Goal: Task Accomplishment & Management: Use online tool/utility

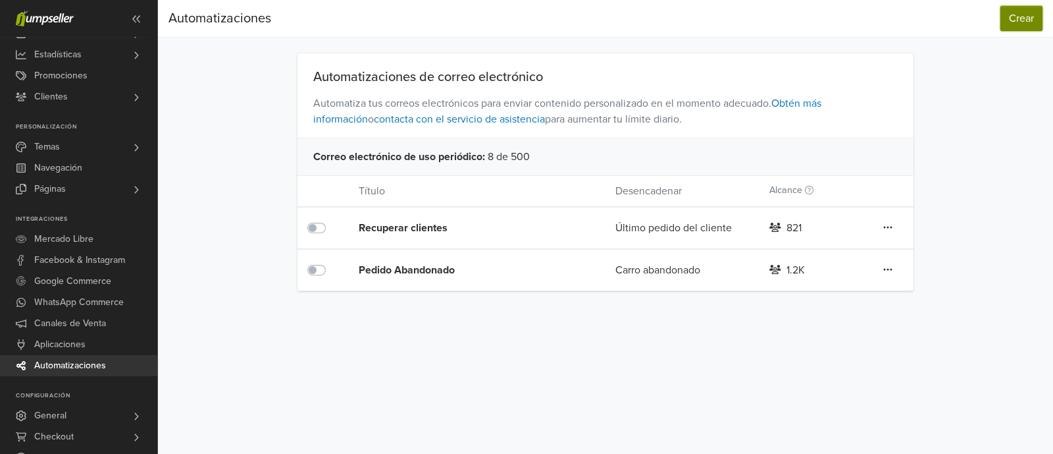
click at [1006, 29] on button "Crear" at bounding box center [1022, 18] width 42 height 25
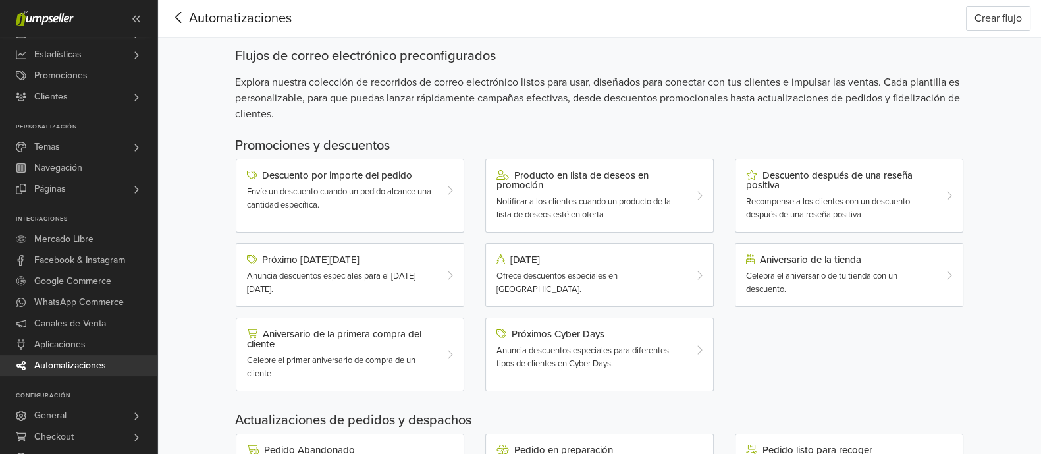
scroll to position [82, 0]
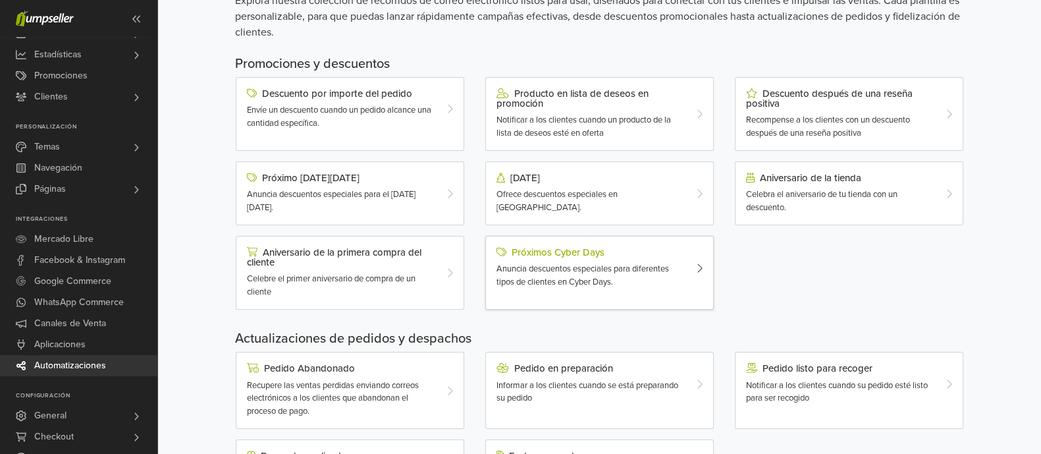
click at [612, 268] on span "Anuncia descuentos especiales para diferentes tipos de clientes en Cyber Days." at bounding box center [582, 275] width 172 height 24
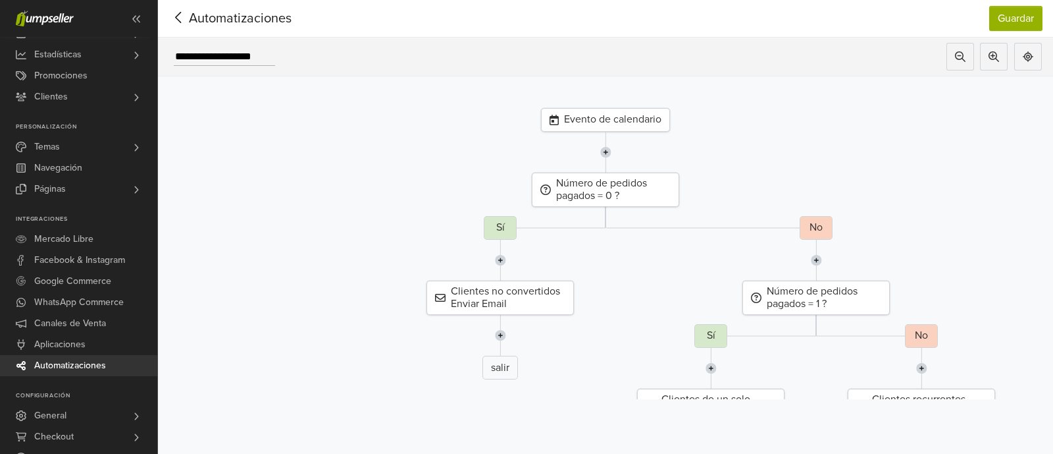
click at [591, 120] on div "Evento de calendario" at bounding box center [605, 120] width 129 height 24
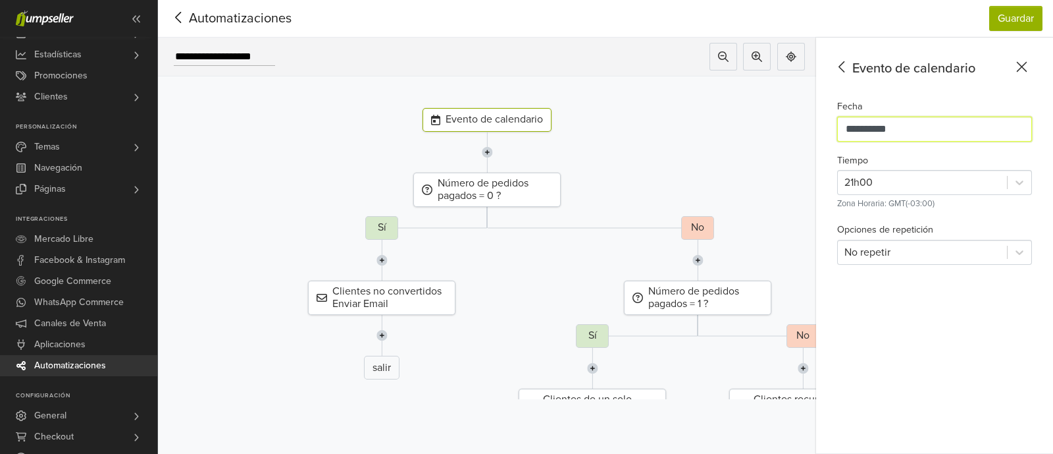
click at [858, 129] on input "**********" at bounding box center [934, 129] width 195 height 25
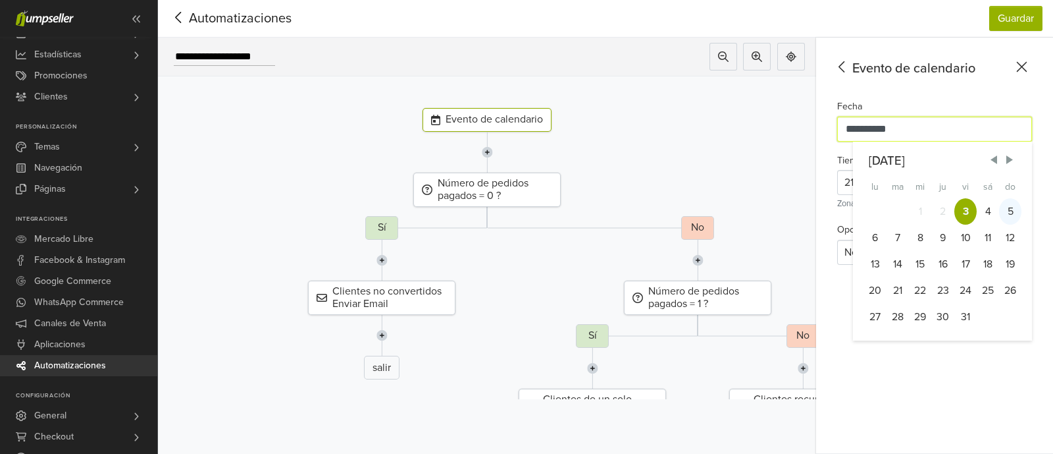
click at [1009, 210] on div "5" at bounding box center [1010, 211] width 22 height 26
type input "**********"
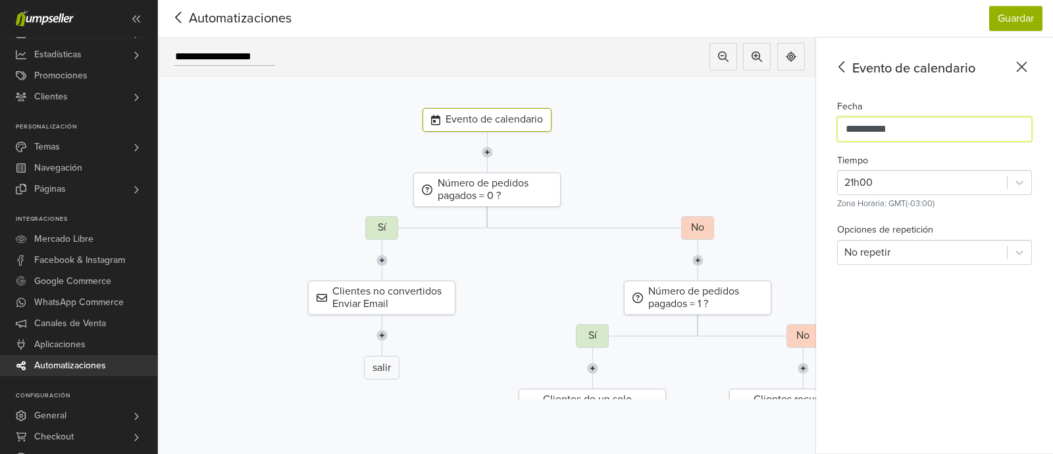
click at [906, 134] on input "**********" at bounding box center [934, 129] width 195 height 25
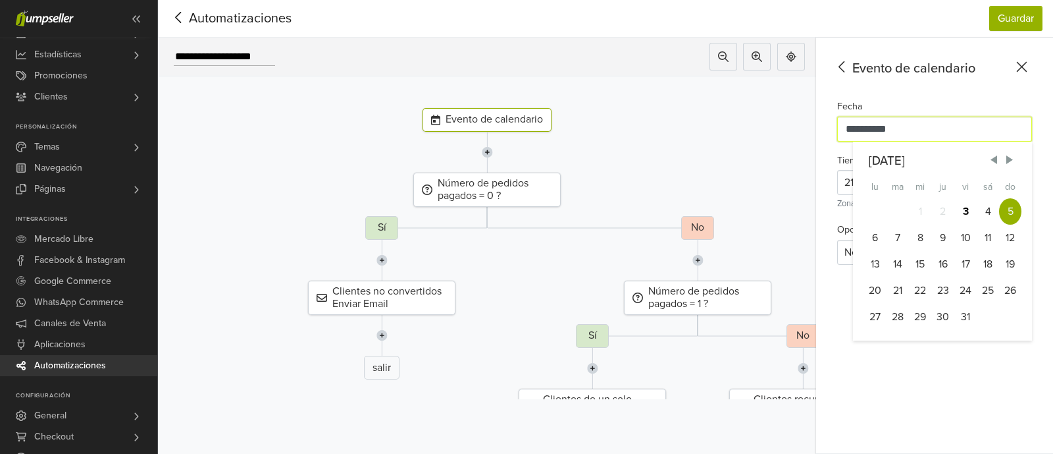
click at [814, 125] on div "Evento de calendario" at bounding box center [487, 120] width 678 height 24
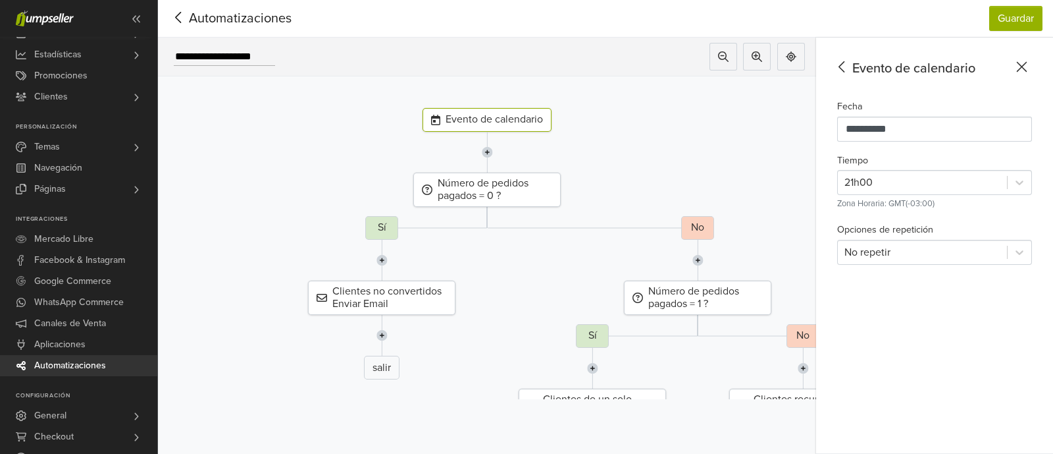
click at [846, 80] on div "**********" at bounding box center [934, 246] width 237 height 416
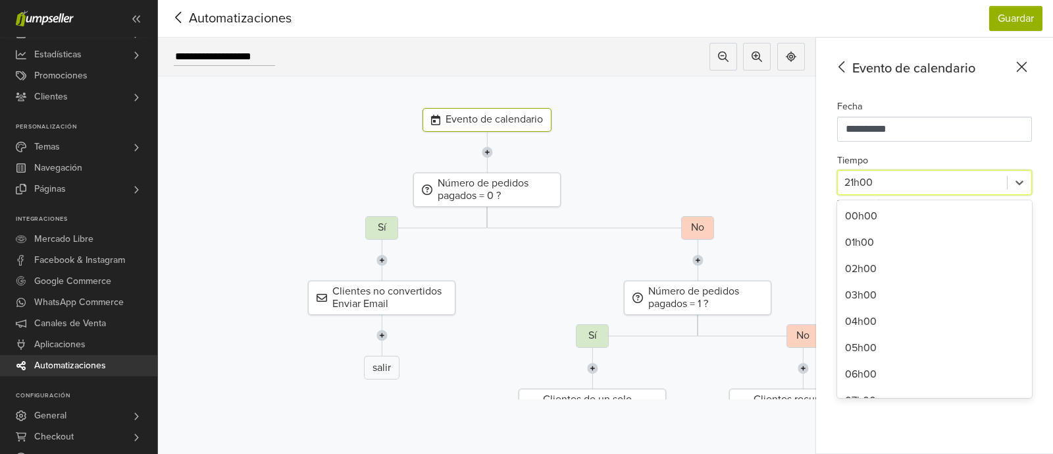
click at [873, 176] on div at bounding box center [923, 182] width 156 height 18
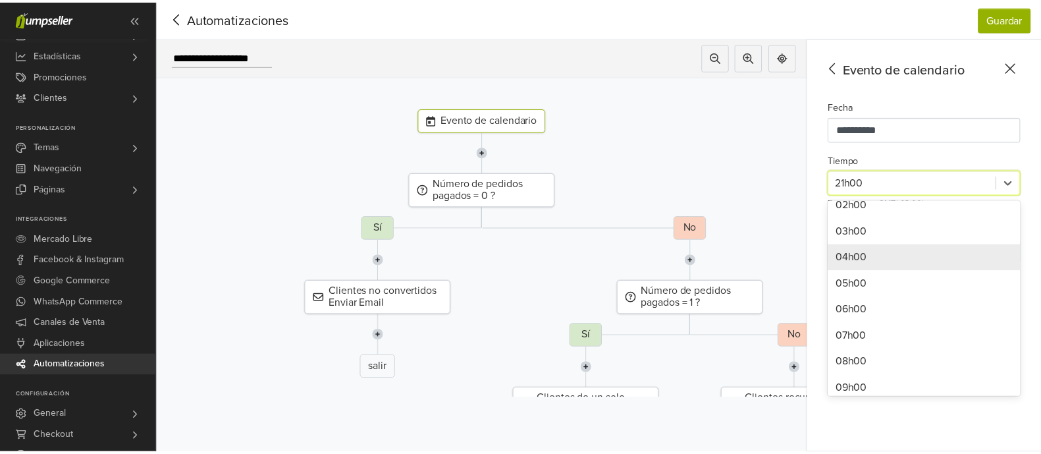
scroll to position [146, 0]
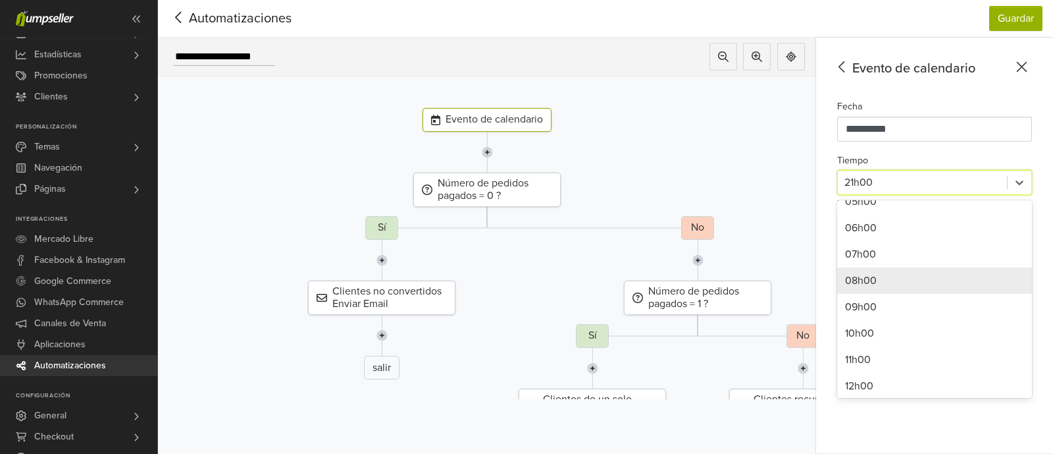
click at [862, 278] on div "08h00" at bounding box center [934, 280] width 195 height 26
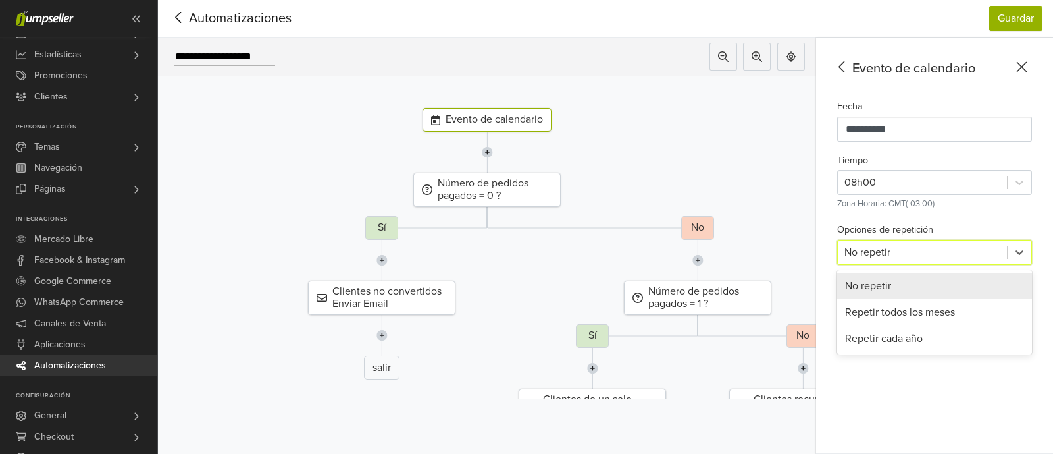
click at [885, 249] on div at bounding box center [923, 252] width 156 height 18
click at [885, 248] on div at bounding box center [923, 252] width 156 height 18
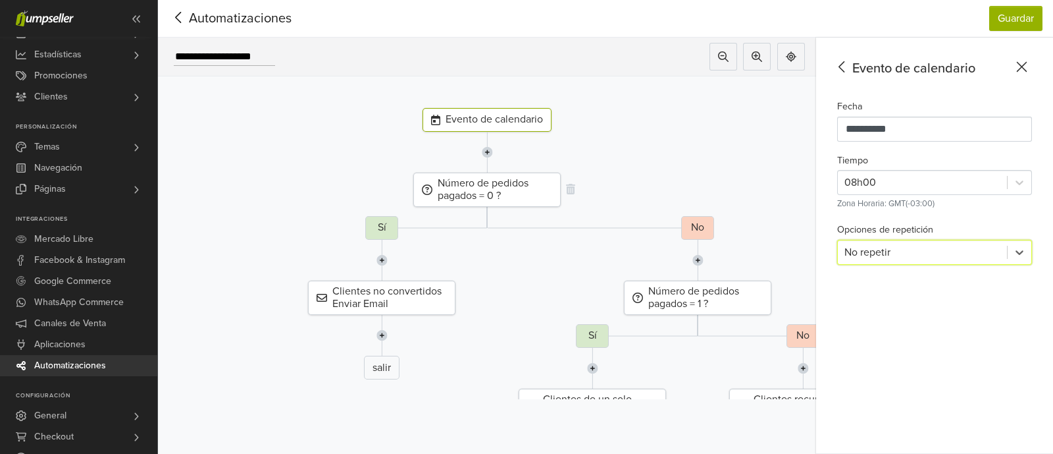
click at [481, 191] on div "Número de pedidos pagados = 0 ?" at bounding box center [486, 189] width 147 height 34
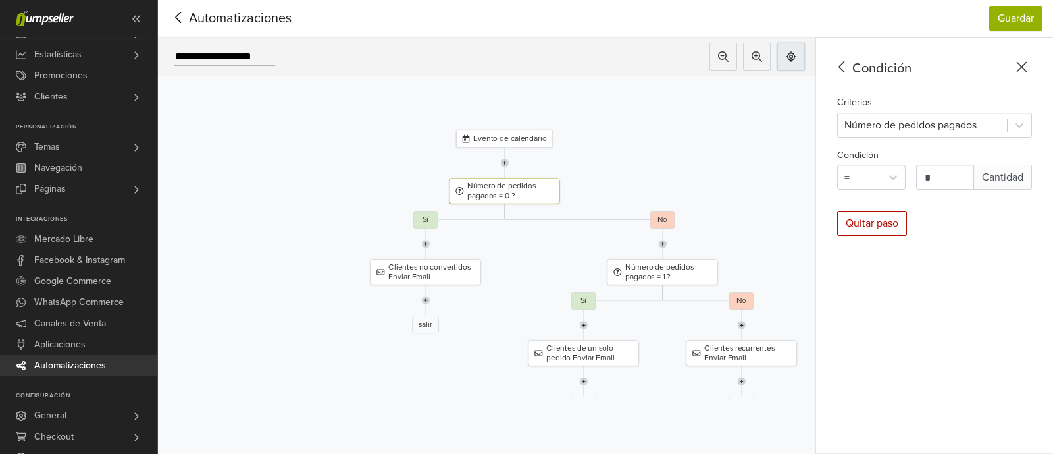
click at [793, 54] on icon at bounding box center [791, 56] width 11 height 11
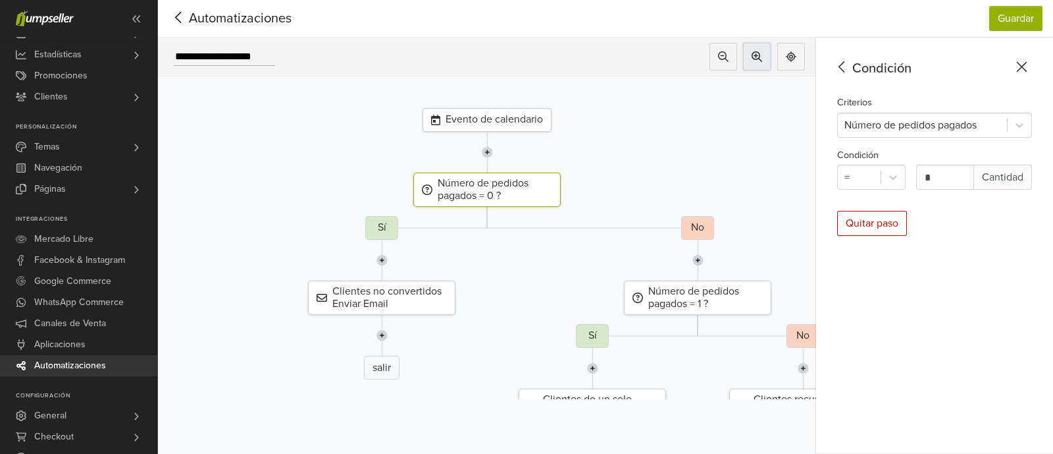
click at [753, 53] on icon at bounding box center [757, 56] width 11 height 11
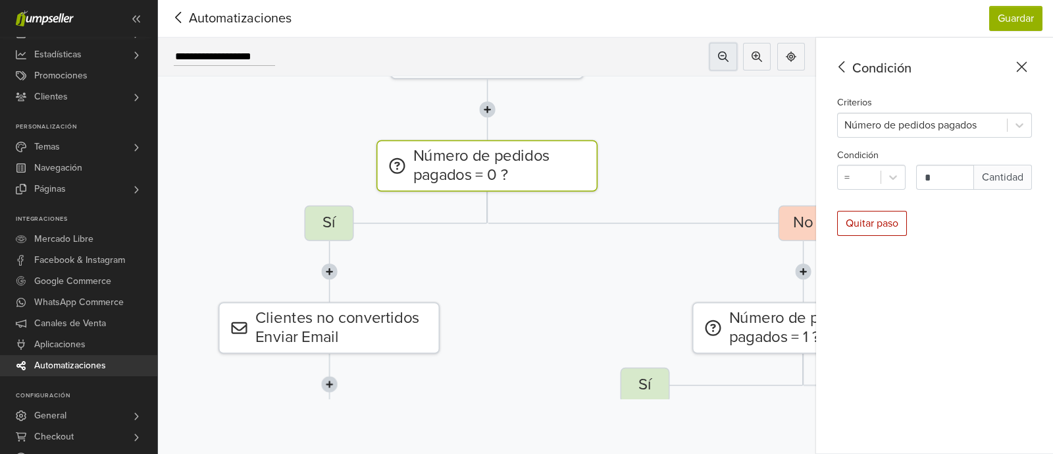
click at [721, 57] on icon at bounding box center [723, 56] width 11 height 11
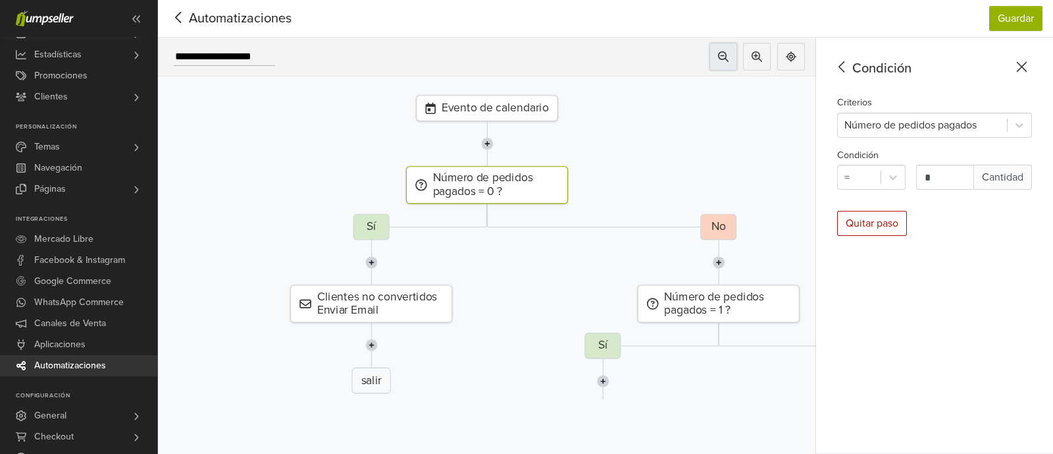
click at [721, 57] on icon at bounding box center [723, 56] width 11 height 11
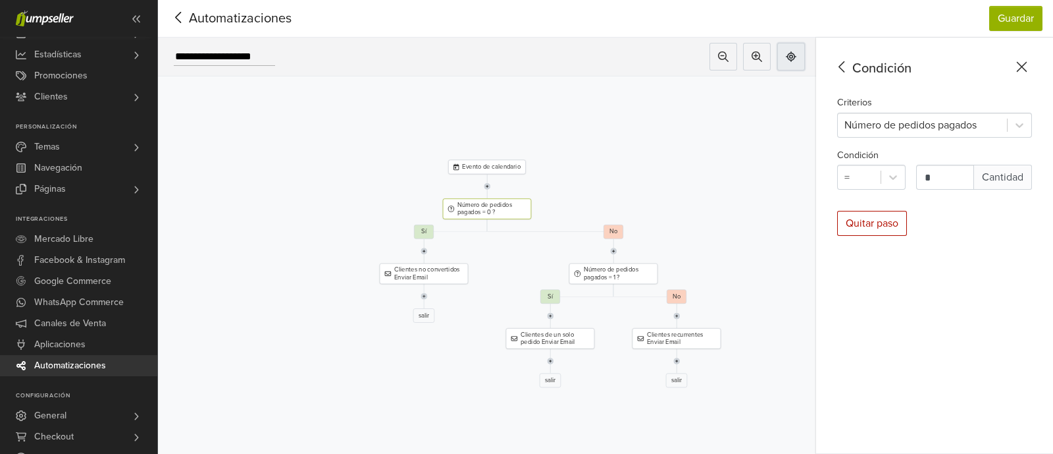
click at [790, 53] on icon at bounding box center [791, 56] width 11 height 11
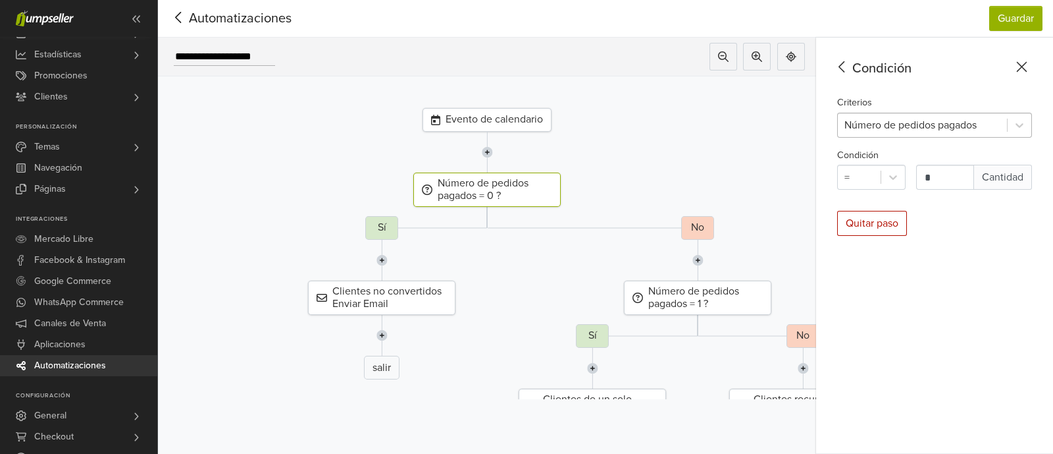
click at [898, 130] on div at bounding box center [923, 125] width 156 height 18
click at [269, 14] on span "Automatizaciones" at bounding box center [220, 19] width 103 height 20
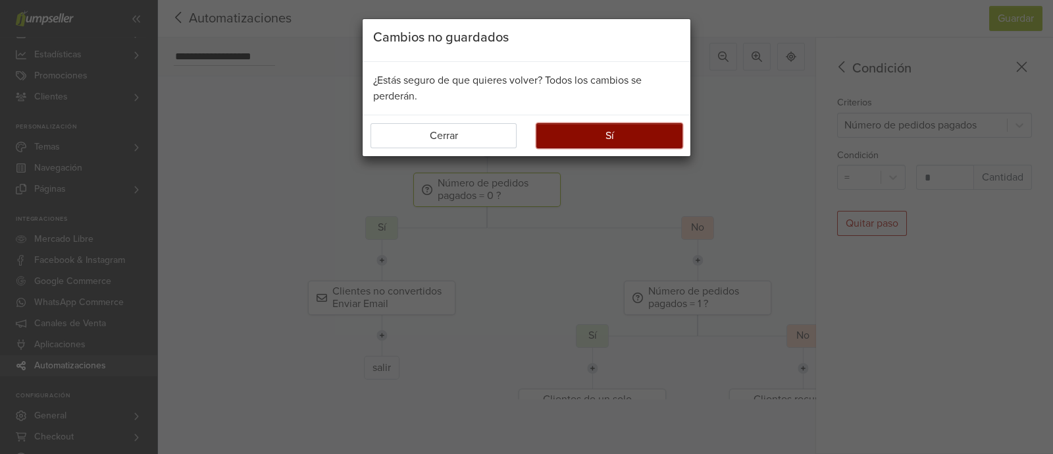
click at [621, 136] on button "Sí" at bounding box center [609, 135] width 146 height 25
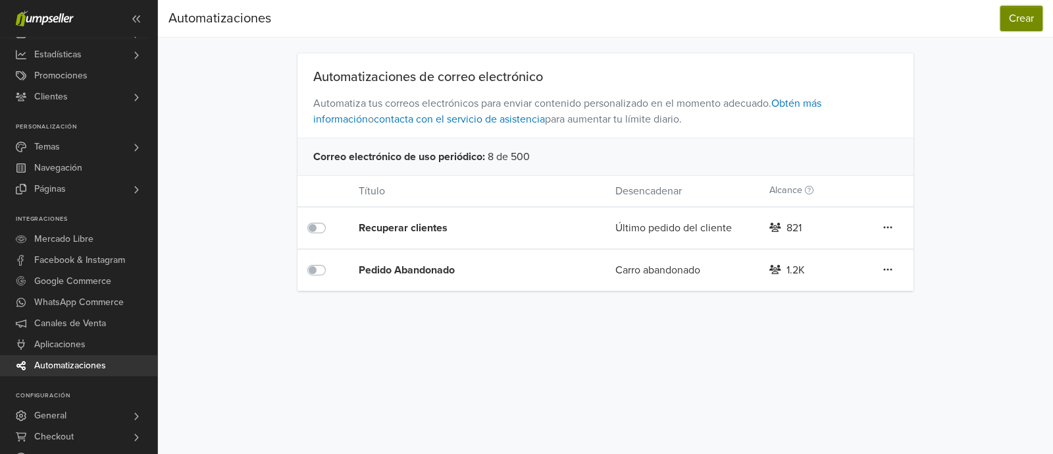
click at [1016, 19] on button "Crear" at bounding box center [1022, 18] width 42 height 25
